Goal: Transaction & Acquisition: Purchase product/service

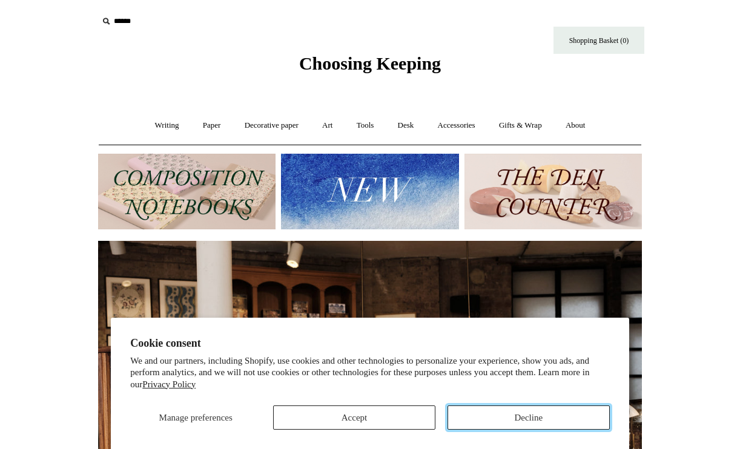
click at [523, 416] on button "Decline" at bounding box center [529, 418] width 162 height 24
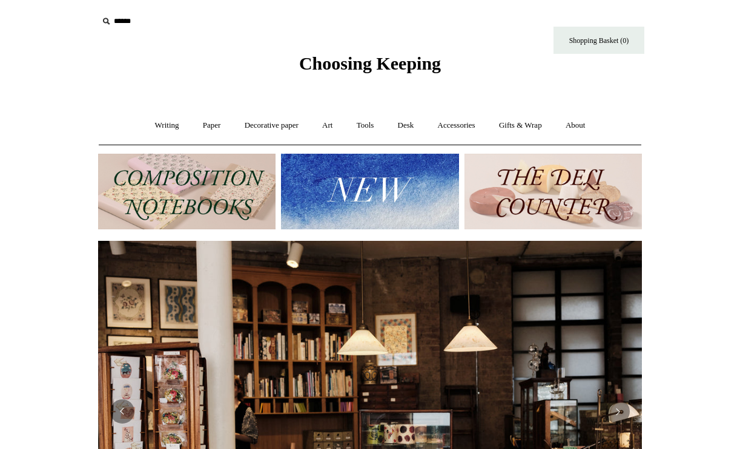
click at [111, 19] on icon at bounding box center [105, 21] width 13 height 13
click at [102, 23] on icon at bounding box center [105, 21] width 13 height 13
click at [104, 19] on icon at bounding box center [105, 21] width 13 height 13
click at [131, 21] on input "text" at bounding box center [172, 21] width 149 height 22
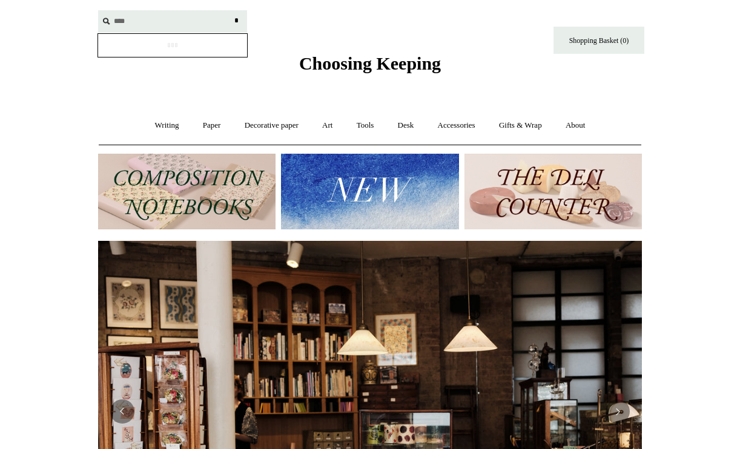
type input "***"
click at [230, 10] on input "*" at bounding box center [236, 20] width 12 height 21
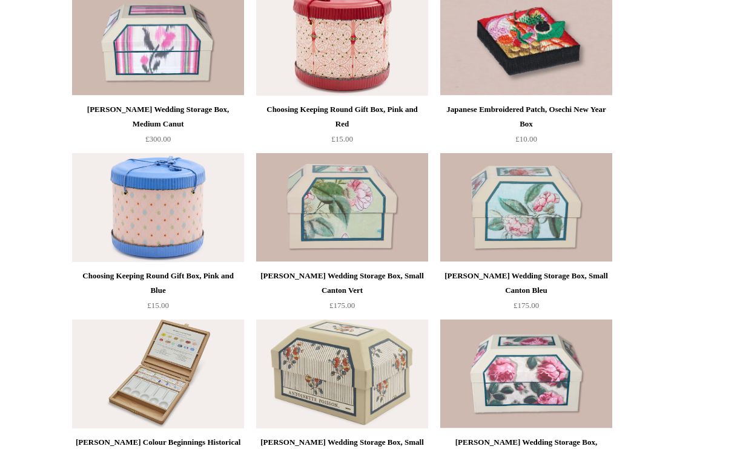
scroll to position [1586, 0]
